Goal: Book appointment/travel/reservation

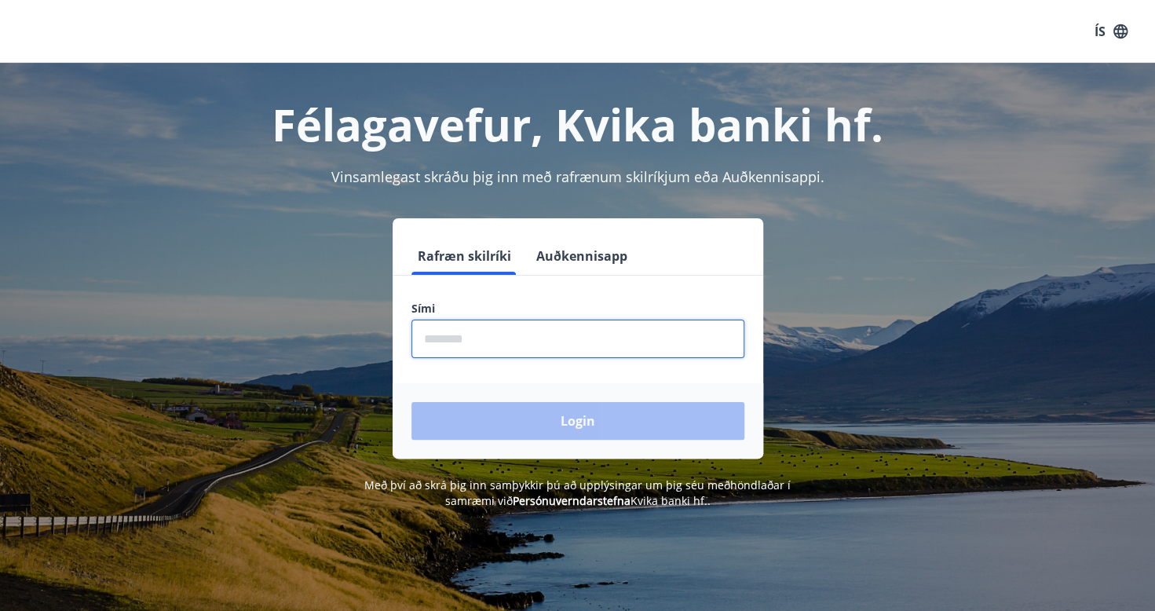
click at [473, 333] on input "phone" at bounding box center [577, 339] width 333 height 38
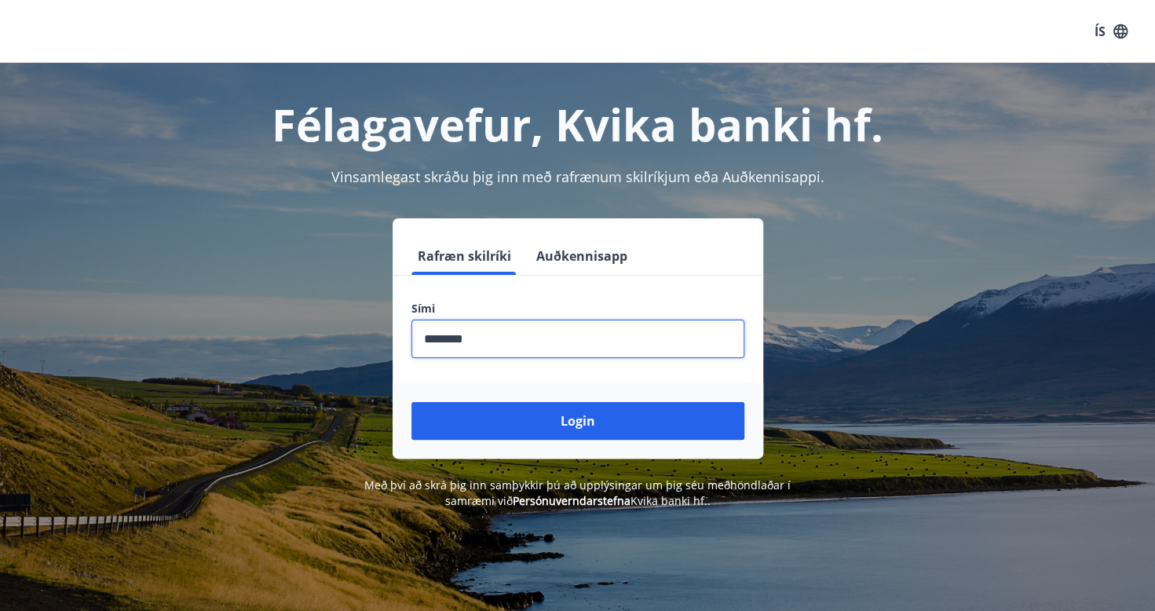
type input "********"
click at [411, 402] on button "Login" at bounding box center [577, 421] width 333 height 38
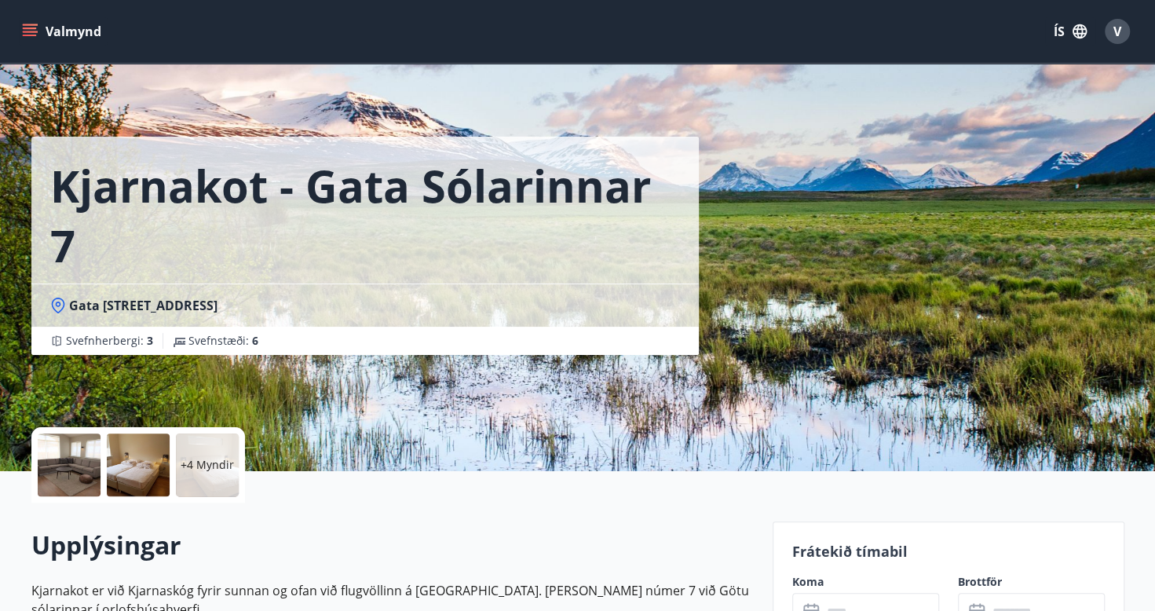
click at [30, 27] on icon "menu" at bounding box center [30, 32] width 16 height 16
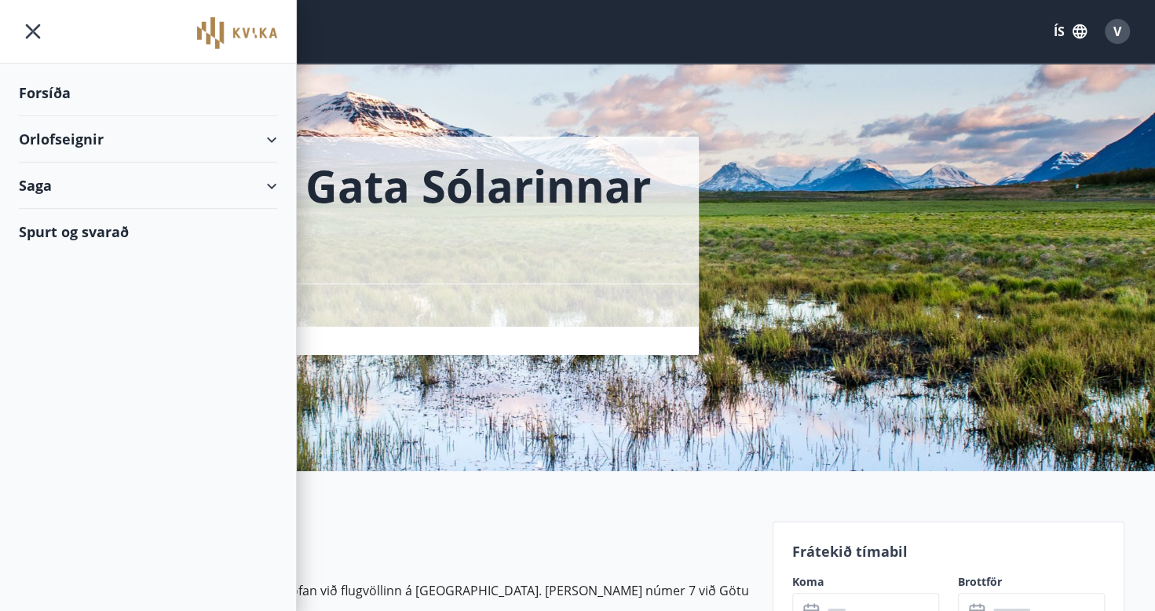
click at [272, 144] on div "Orlofseignir" at bounding box center [148, 139] width 258 height 46
click at [69, 93] on div "Forsíða" at bounding box center [148, 93] width 258 height 46
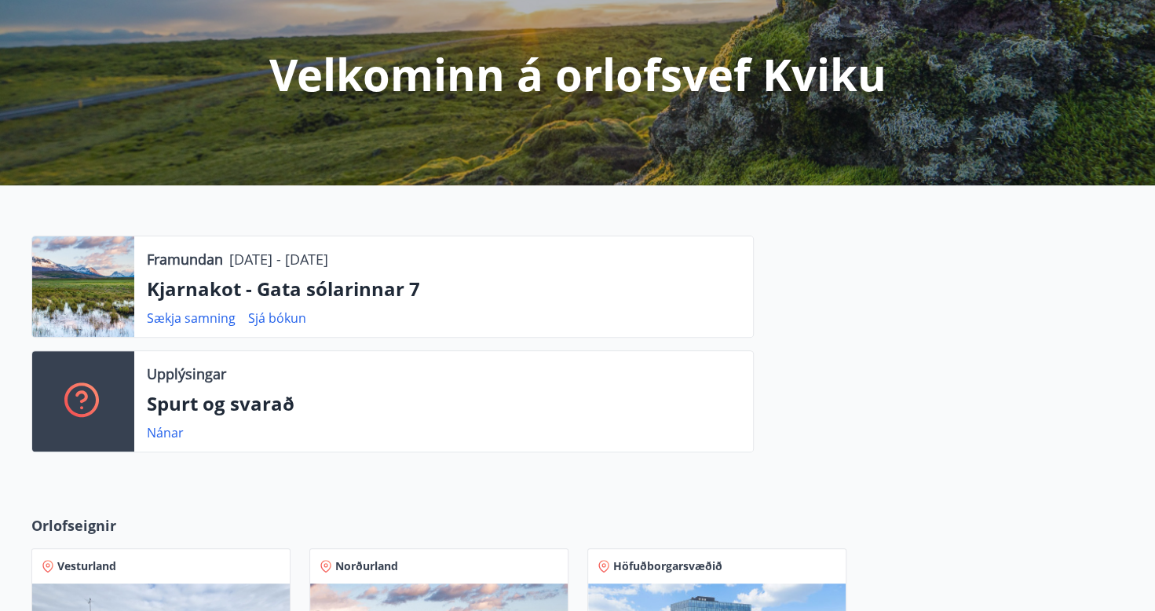
scroll to position [550, 0]
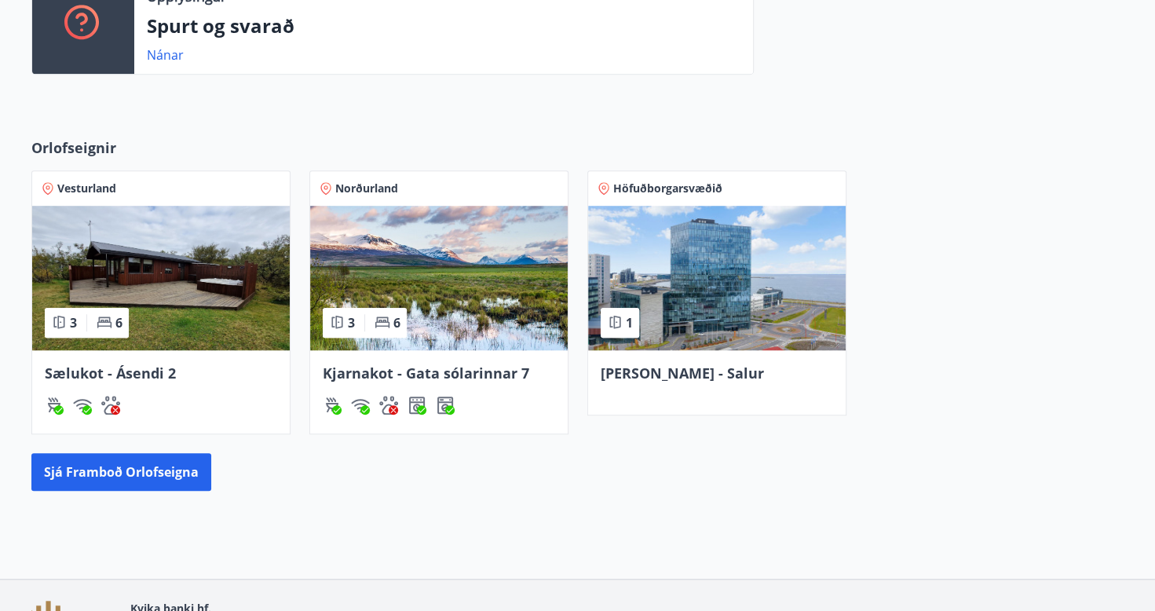
click at [413, 255] on img at bounding box center [439, 278] width 258 height 144
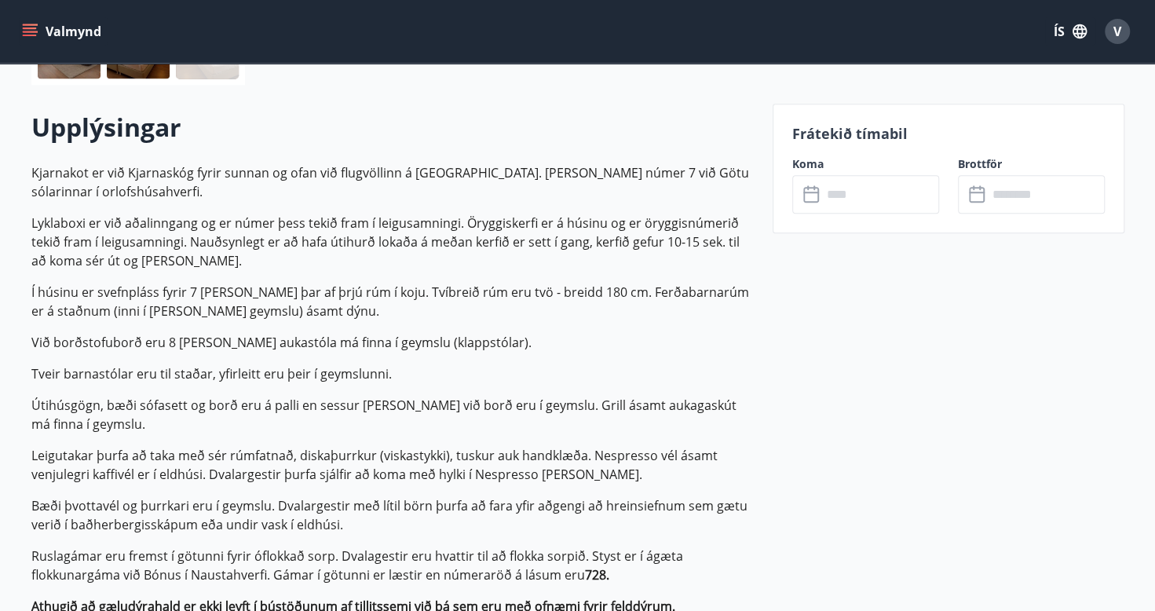
scroll to position [471, 0]
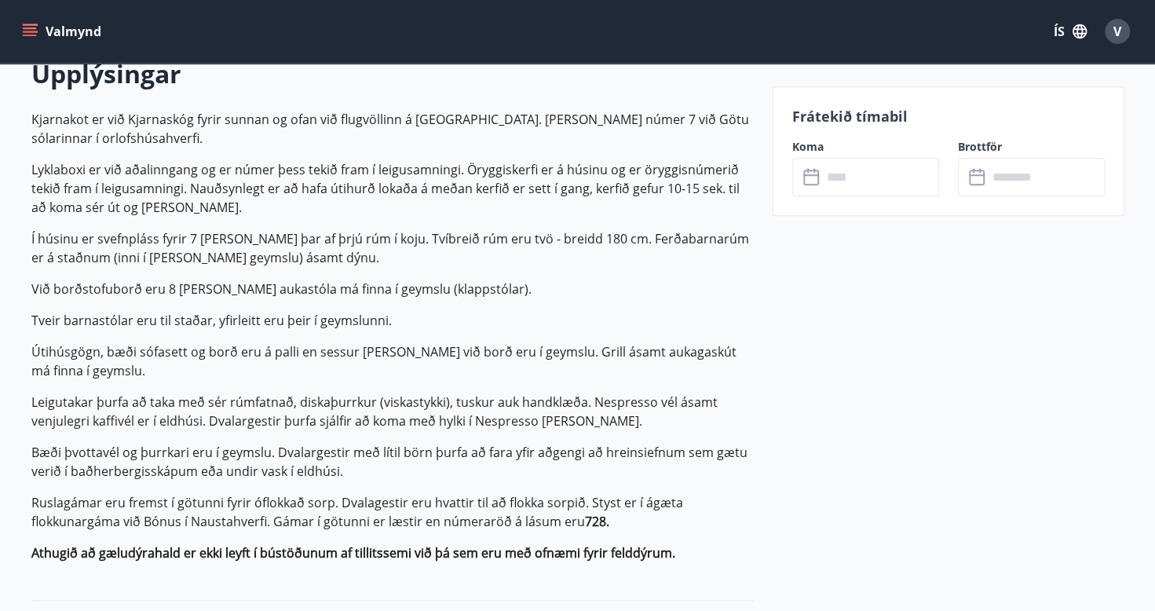
click at [851, 173] on input "text" at bounding box center [880, 177] width 117 height 38
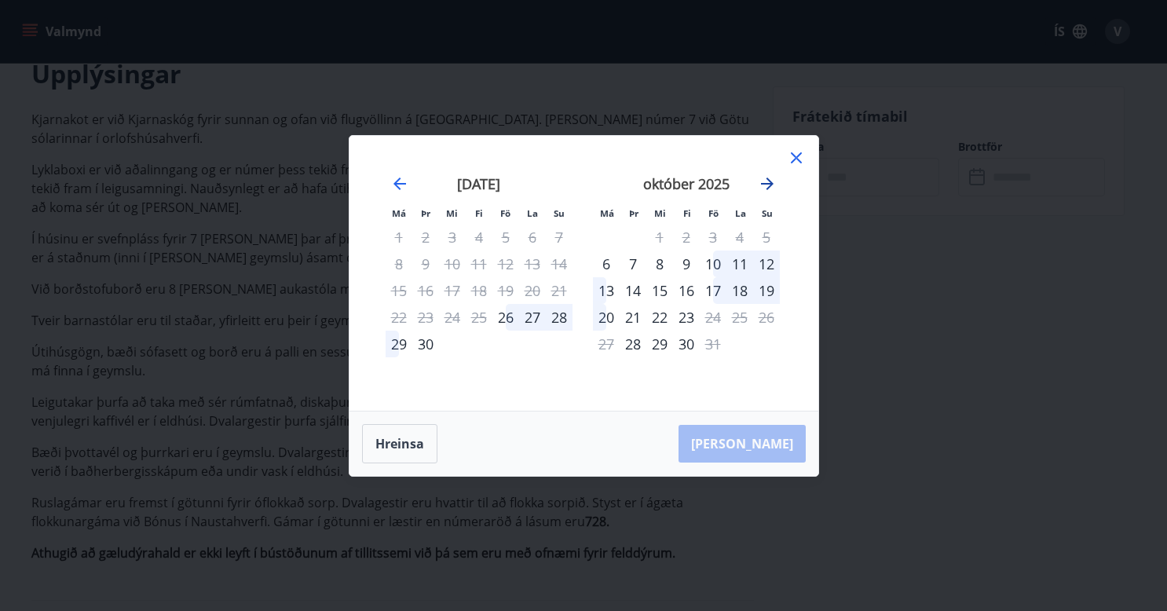
click at [762, 181] on icon "Move forward to switch to the next month." at bounding box center [767, 183] width 19 height 19
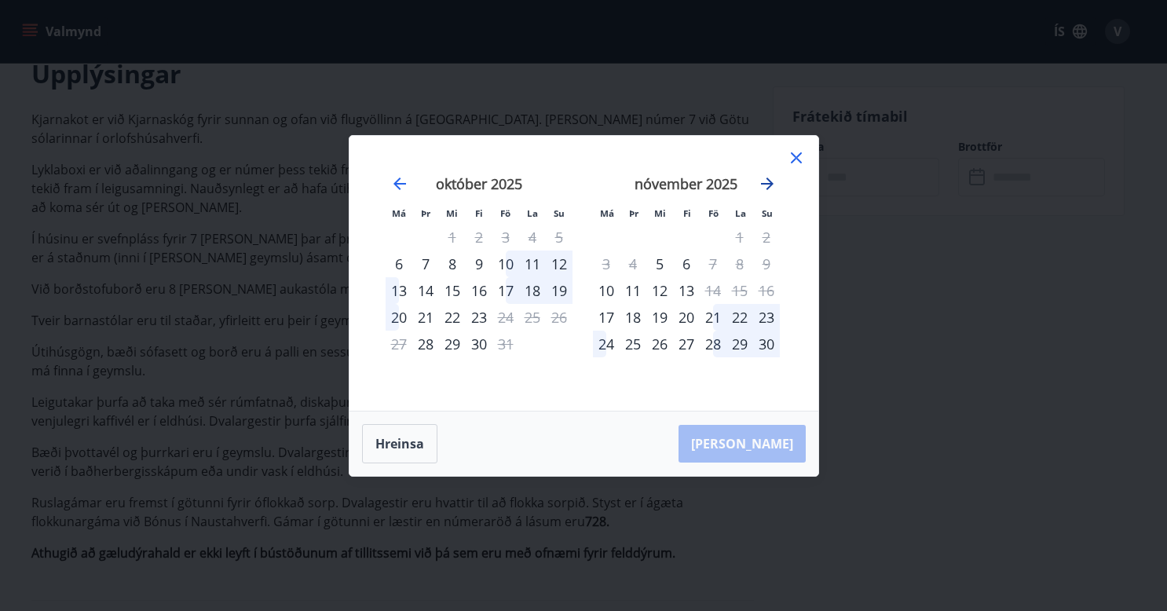
click at [762, 181] on icon "Move forward to switch to the next month." at bounding box center [767, 183] width 19 height 19
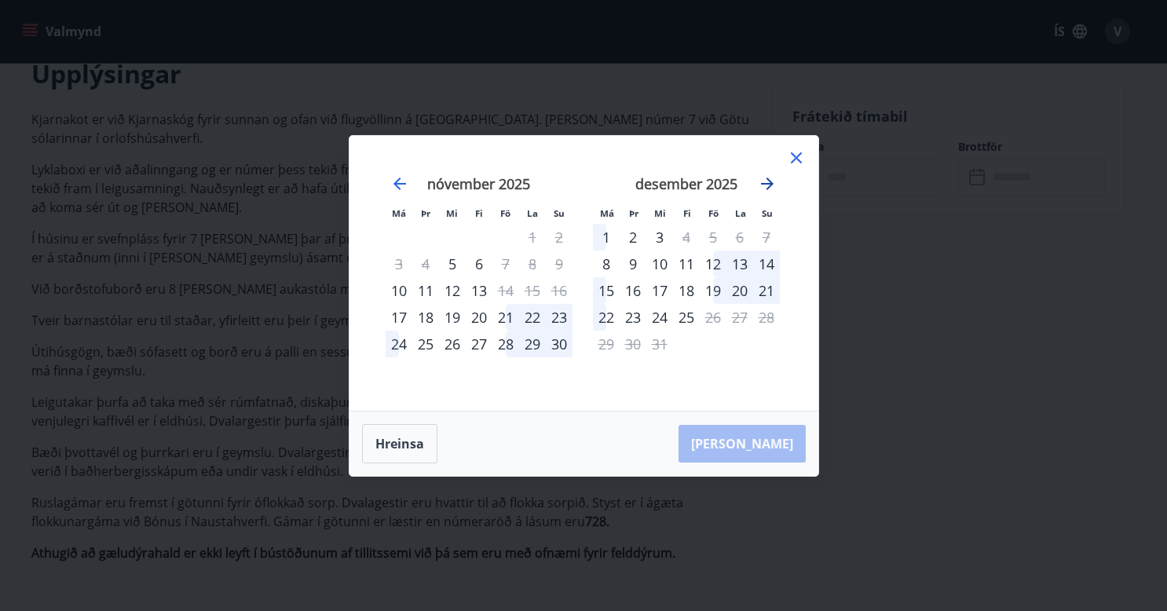
click at [762, 181] on icon "Move forward to switch to the next month." at bounding box center [767, 183] width 19 height 19
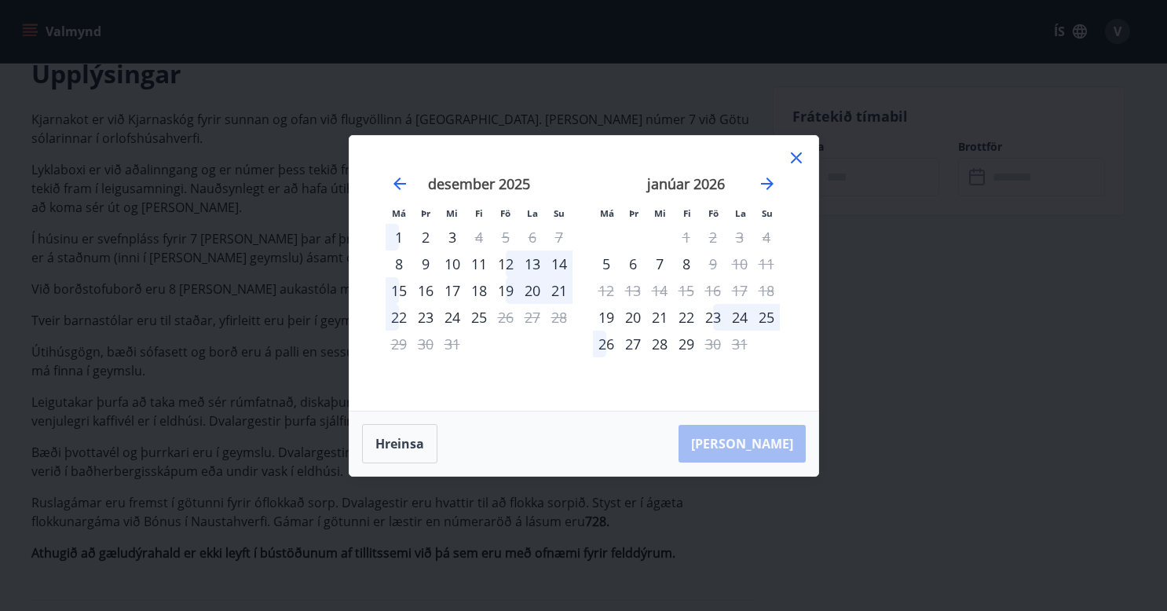
click at [980, 416] on div "Má Þr Mi Fi Fö La Su Má Þr Mi Fi Fö La Su [DATE] 1 2 3 4 5 6 7 8 9 10 11 12 13 …" at bounding box center [583, 305] width 1167 height 611
